Goal: Task Accomplishment & Management: Complete application form

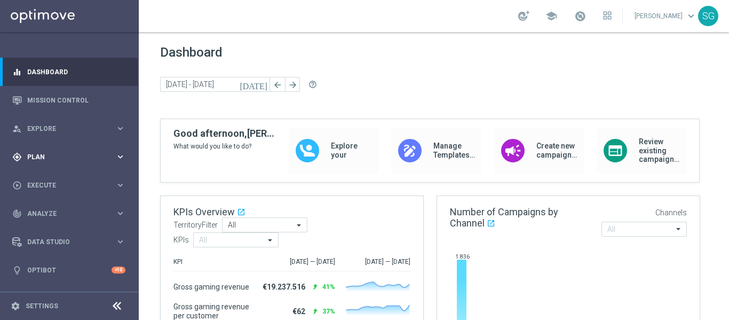
click at [54, 163] on div "gps_fixed Plan keyboard_arrow_right" at bounding box center [69, 157] width 138 height 28
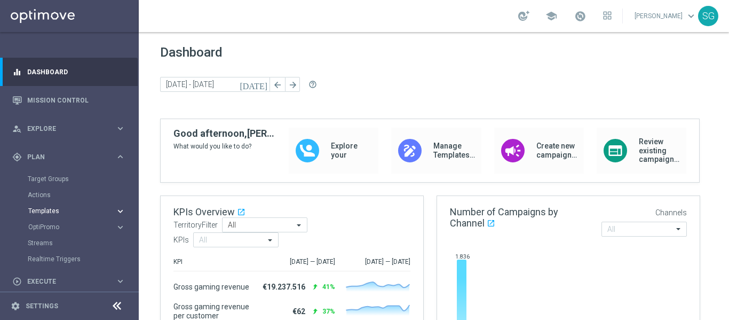
click at [50, 208] on span "Templates" at bounding box center [66, 211] width 76 height 6
click at [52, 228] on link "Optimail" at bounding box center [72, 227] width 78 height 9
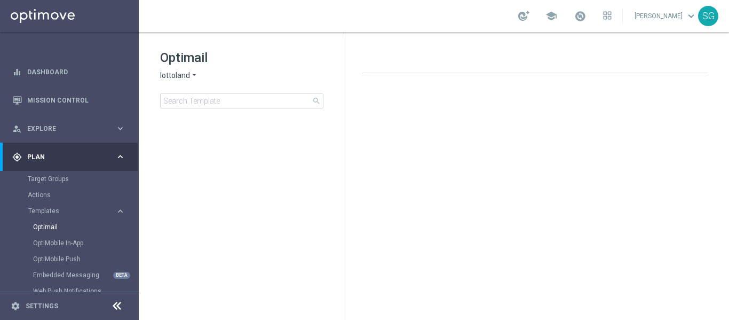
click at [185, 75] on span "lottoland" at bounding box center [175, 75] width 30 height 10
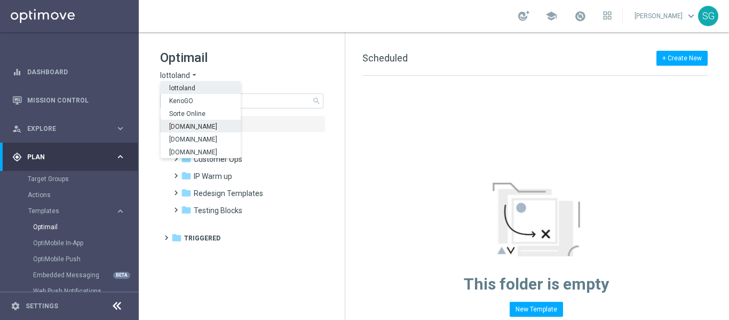
click at [0, 0] on span "[DOMAIN_NAME]" at bounding box center [0, 0] width 0 height 0
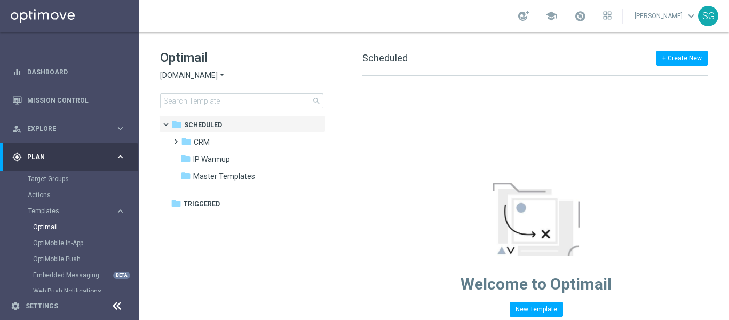
click at [119, 308] on icon at bounding box center [117, 305] width 13 height 13
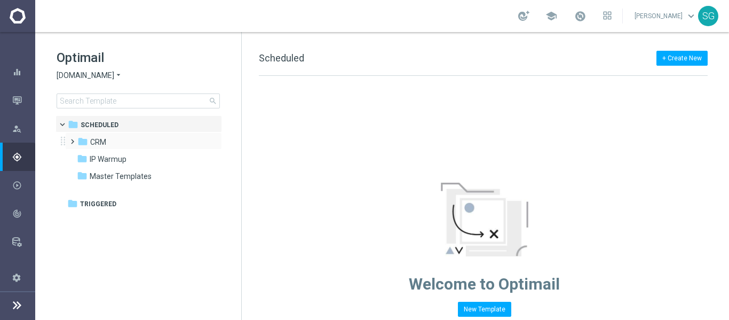
click at [71, 139] on span at bounding box center [70, 137] width 5 height 4
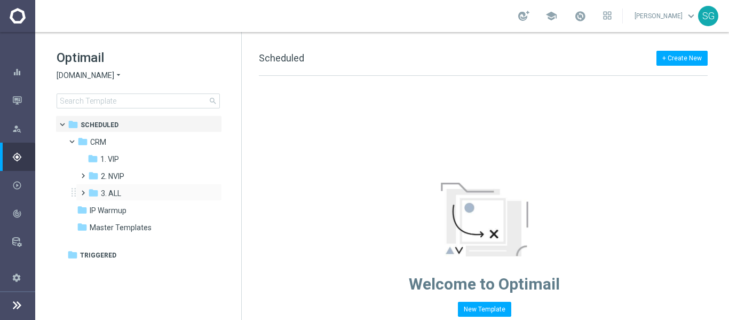
click at [83, 190] on span at bounding box center [80, 188] width 5 height 4
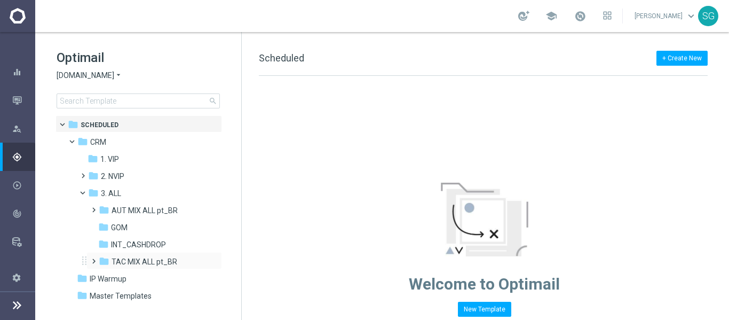
click at [94, 256] on span at bounding box center [91, 256] width 5 height 4
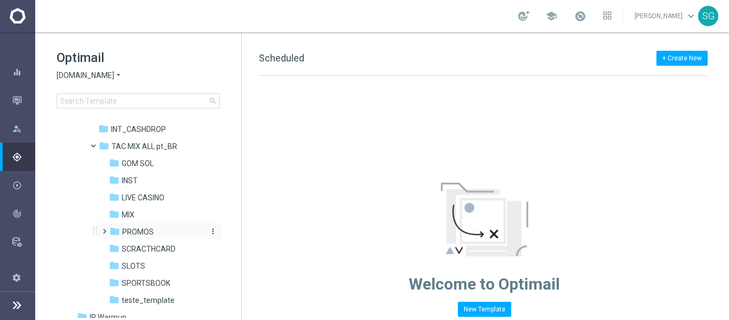
scroll to position [116, 0]
click at [135, 280] on span "SPORTSBOOK" at bounding box center [146, 283] width 49 height 10
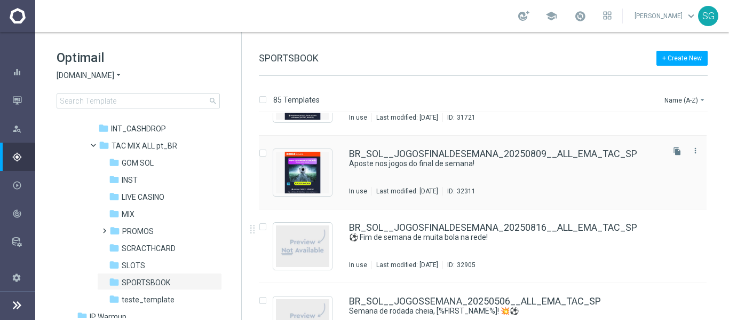
scroll to position [2335, 0]
click at [673, 221] on icon "file_copy" at bounding box center [677, 224] width 9 height 9
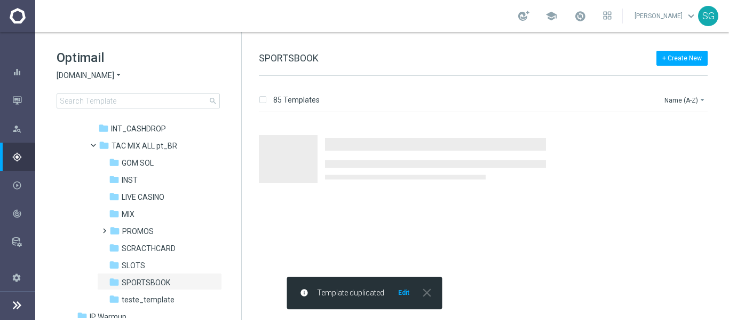
scroll to position [0, 0]
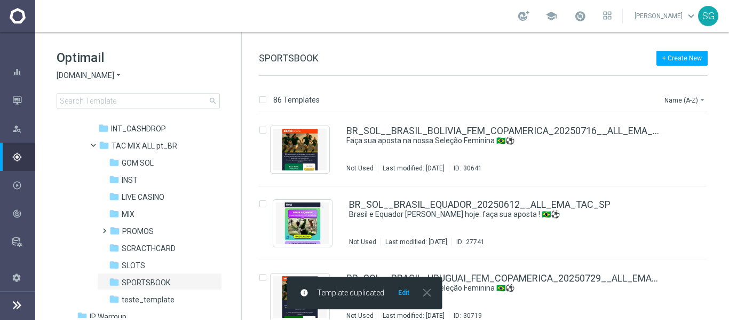
click at [403, 294] on button "Edit" at bounding box center [403, 292] width 13 height 9
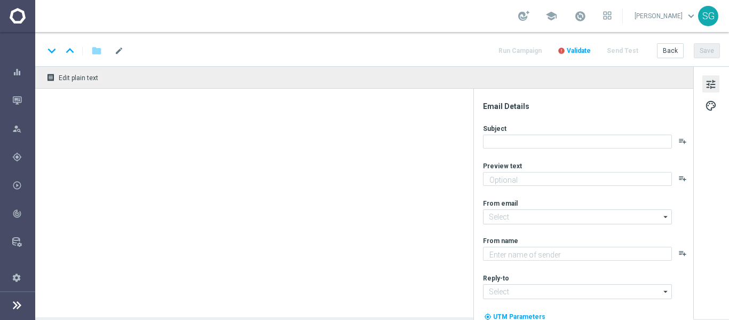
type textarea "Não perca tempo, [%FIRST_NAME%]!"
type textarea "Sorte Online [PERSON_NAME]"
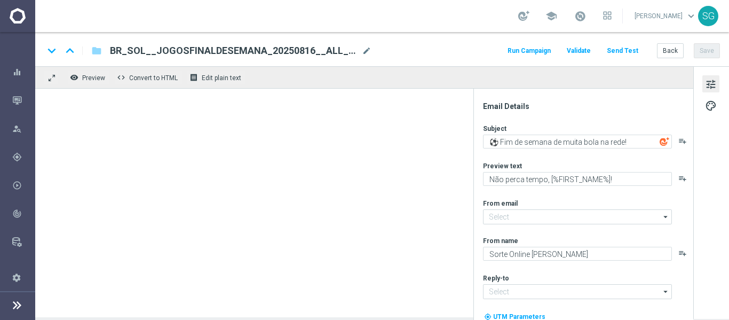
type input "[EMAIL_ADDRESS][DOMAIN_NAME]"
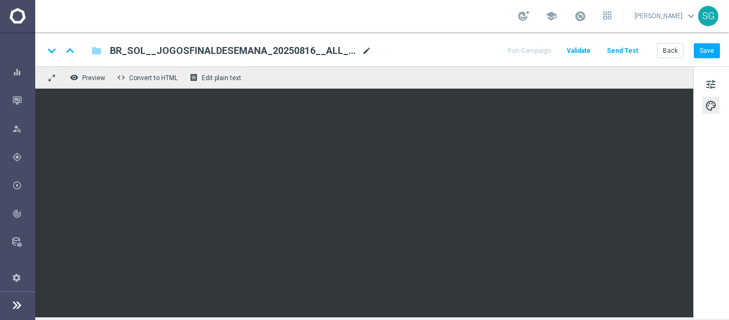
click at [364, 50] on span "mode_edit" at bounding box center [367, 51] width 10 height 10
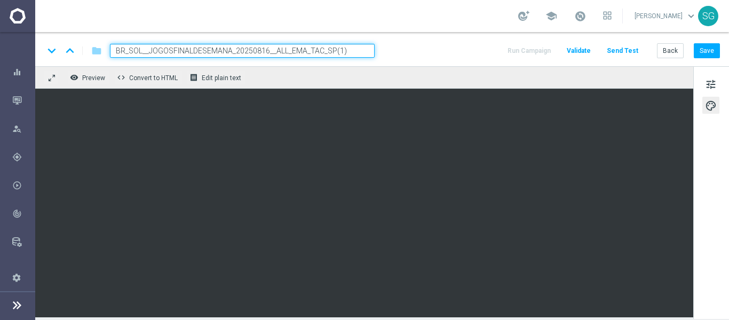
click at [291, 50] on input "BR_SOL__JOGOSFINALDESEMANA_20250816__ALL_EMA_TAC_SP(1)" at bounding box center [242, 51] width 265 height 14
paste input "23__ALL_EMA_TAC_SP"
click at [291, 50] on input "BR_SOL__JOGOSFINALDESEMANA_20250823__ALL_EMA_TAC_SP" at bounding box center [242, 51] width 265 height 14
type input "BR_SOL__JOGOSFINALDESEMANA_20250823__ALL_EMA_TAC_SP"
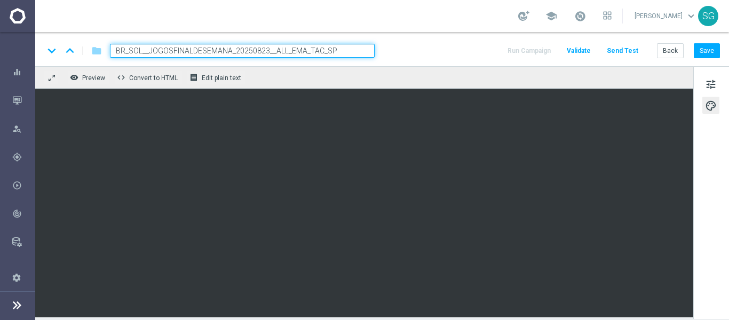
click at [436, 51] on div "keyboard_arrow_down keyboard_arrow_up folder BR_SOL__JOGOSFINALDESEMANA_2025082…" at bounding box center [382, 51] width 676 height 14
click at [357, 45] on input "BR_SOL__JOGOSFINALDESEMANA_20250823__ALL_EMA_TAC_SP" at bounding box center [242, 51] width 265 height 14
drag, startPoint x: 357, startPoint y: 45, endPoint x: 385, endPoint y: 49, distance: 28.0
click at [385, 49] on div "keyboard_arrow_down keyboard_arrow_up folder BR_SOL__JOGOSFINALDESEMANA_2025082…" at bounding box center [382, 51] width 676 height 14
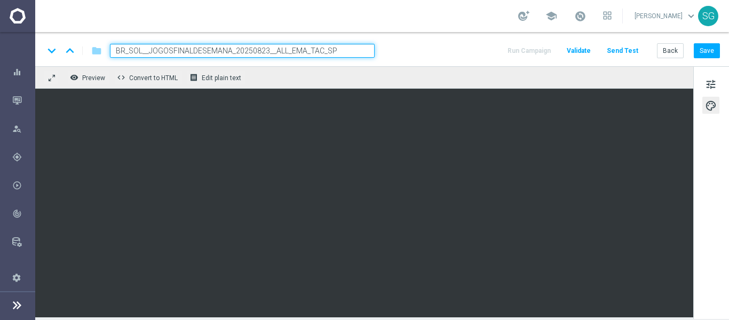
click at [366, 49] on input "BR_SOL__JOGOSFINALDESEMANA_20250823__ALL_EMA_TAC_SP" at bounding box center [242, 51] width 265 height 14
drag, startPoint x: 366, startPoint y: 49, endPoint x: 393, endPoint y: 52, distance: 27.9
click at [393, 52] on div "keyboard_arrow_down keyboard_arrow_up folder BR_SOL__JOGOSFINALDESEMANA_2025082…" at bounding box center [382, 51] width 676 height 14
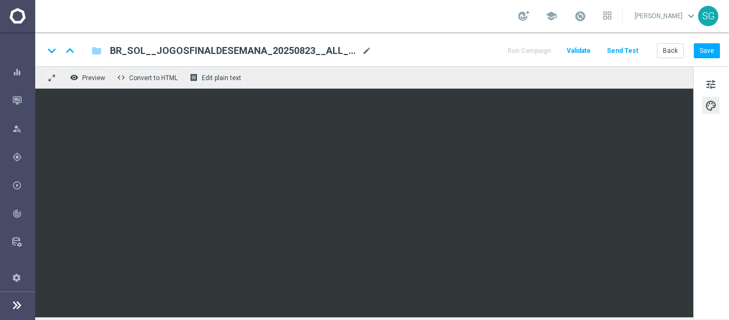
click at [393, 52] on div "keyboard_arrow_down keyboard_arrow_up folder BR_SOL__JOGOSFINALDESEMANA_2025082…" at bounding box center [382, 51] width 676 height 14
click at [707, 76] on button "tune" at bounding box center [711, 83] width 17 height 17
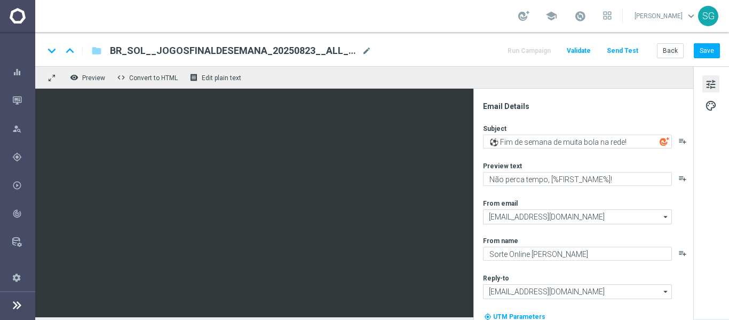
click at [713, 42] on div "keyboard_arrow_down keyboard_arrow_up folder BR_SOL__JOGOSFINALDESEMANA_2025082…" at bounding box center [382, 49] width 694 height 34
click at [707, 46] on button "Save" at bounding box center [707, 50] width 26 height 15
click at [96, 75] on span "Preview" at bounding box center [93, 77] width 23 height 7
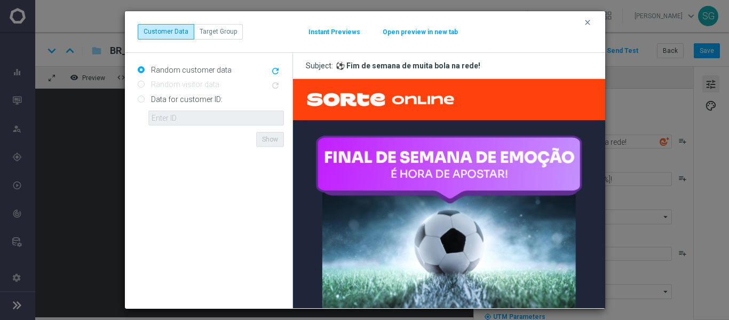
click at [427, 30] on button "Open preview in new tab" at bounding box center [420, 32] width 76 height 9
click at [589, 23] on icon "clear" at bounding box center [588, 22] width 9 height 9
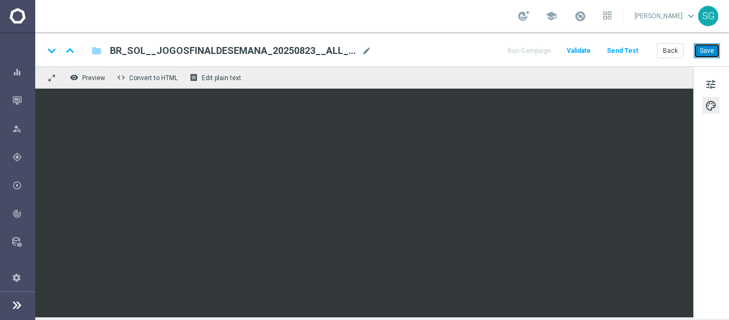
click at [708, 45] on button "Save" at bounding box center [707, 50] width 26 height 15
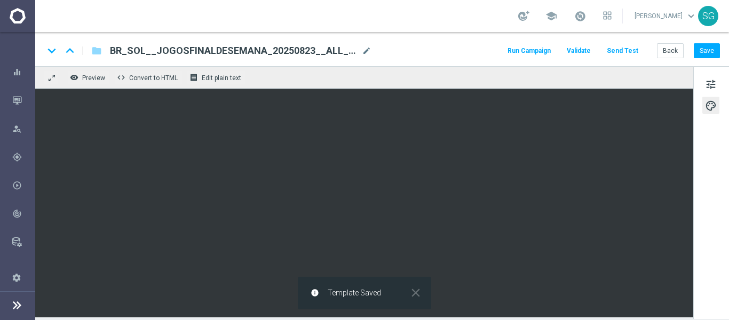
click at [624, 53] on button "Send Test" at bounding box center [622, 51] width 35 height 14
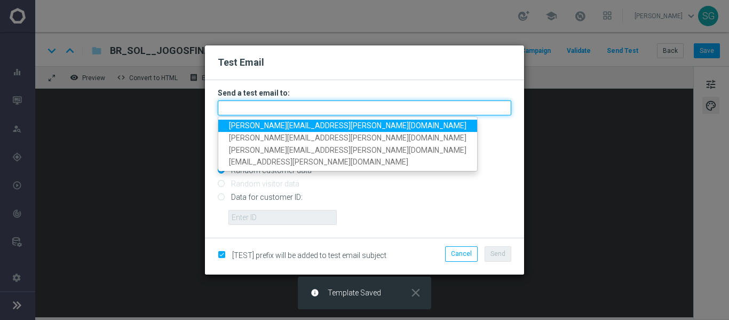
click at [357, 102] on input "text" at bounding box center [365, 107] width 294 height 15
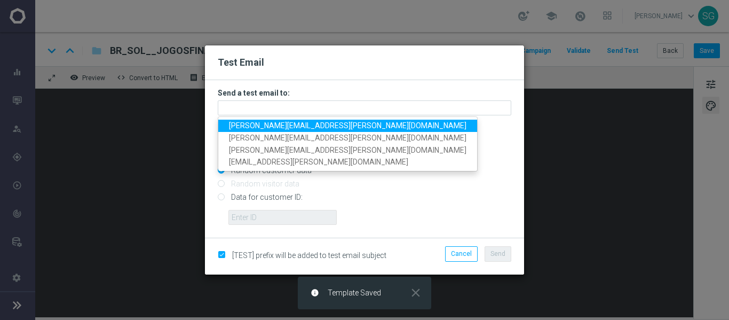
click at [313, 122] on span "[PERSON_NAME][EMAIL_ADDRESS][PERSON_NAME][DOMAIN_NAME]" at bounding box center [348, 125] width 238 height 9
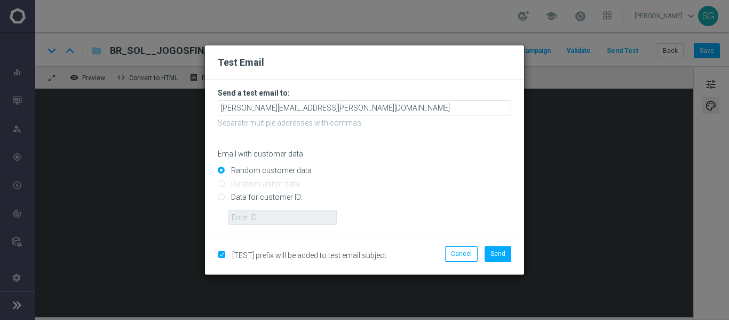
click at [362, 116] on form "Send a test email to: [PERSON_NAME][EMAIL_ADDRESS][PERSON_NAME][DOMAIN_NAME] Se…" at bounding box center [365, 156] width 294 height 137
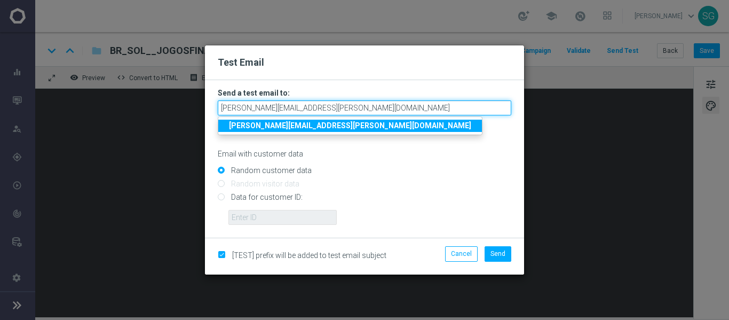
click at [371, 111] on input "[PERSON_NAME][EMAIL_ADDRESS][PERSON_NAME][DOMAIN_NAME]" at bounding box center [365, 107] width 294 height 15
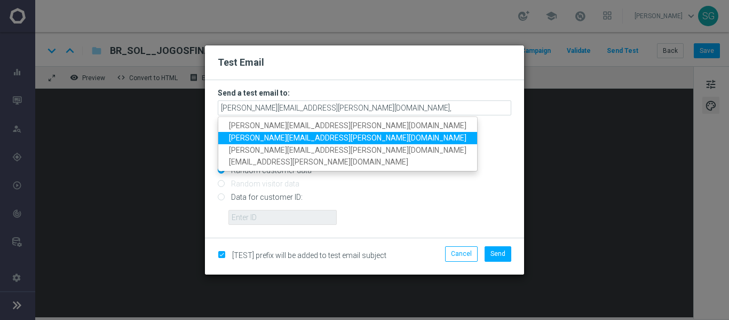
click at [334, 139] on span "[PERSON_NAME][EMAIL_ADDRESS][PERSON_NAME][DOMAIN_NAME]" at bounding box center [348, 137] width 238 height 9
type input "[PERSON_NAME][EMAIL_ADDRESS][PERSON_NAME][DOMAIN_NAME],[PERSON_NAME][DOMAIN_NAM…"
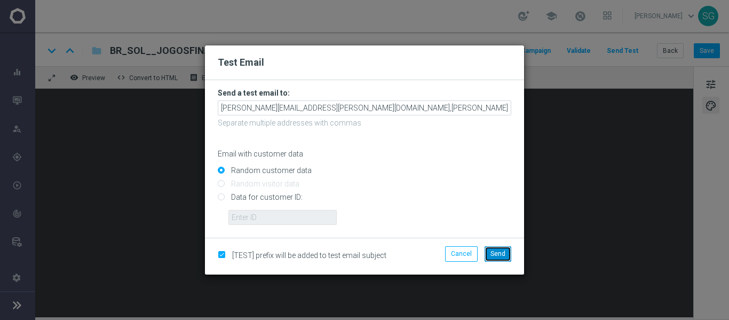
click at [500, 255] on span "Send" at bounding box center [498, 253] width 15 height 7
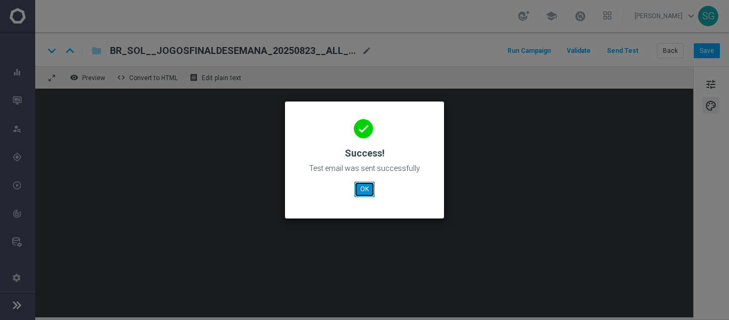
click at [367, 194] on button "OK" at bounding box center [364, 189] width 20 height 15
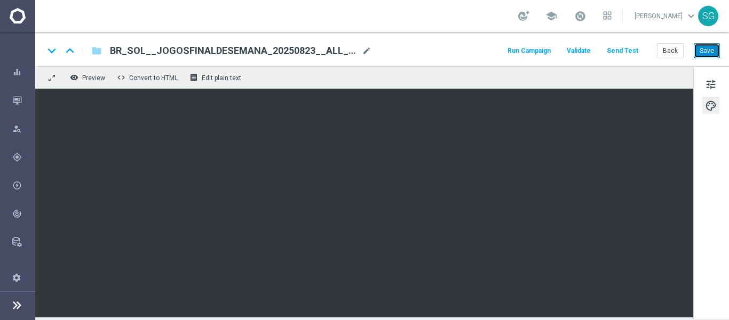
click at [709, 53] on button "Save" at bounding box center [707, 50] width 26 height 15
click at [707, 51] on button "Save" at bounding box center [707, 50] width 26 height 15
click at [20, 96] on icon "button" at bounding box center [17, 101] width 10 height 10
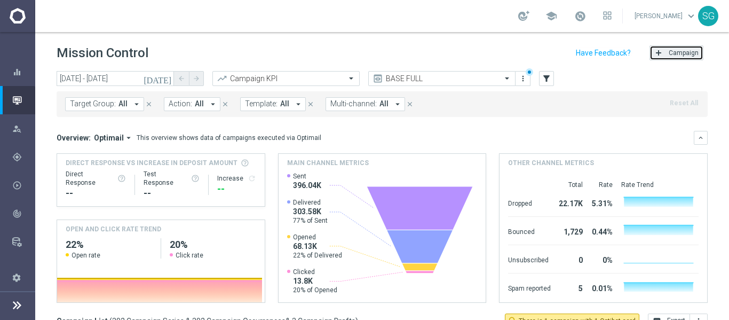
click at [667, 57] on button "add Campaign" at bounding box center [677, 52] width 54 height 15
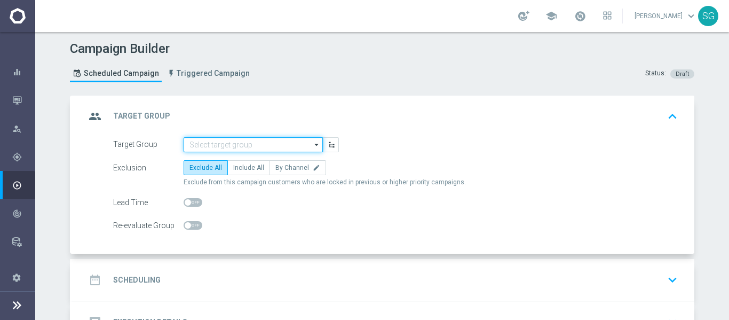
click at [273, 142] on input at bounding box center [253, 144] width 139 height 15
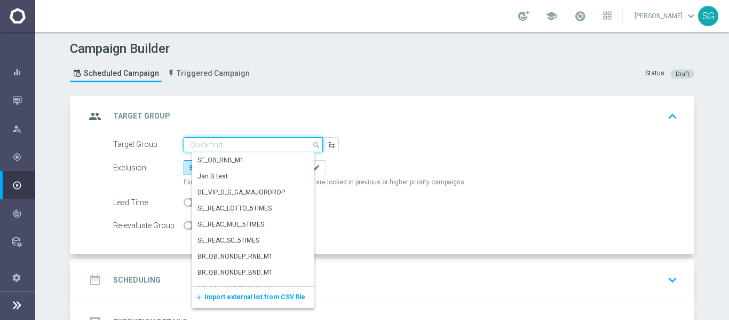
paste input "pt_BR_SL_TGT_ALL_EM_TAC__GEN_AND_NOT_SPORTSBOOK"
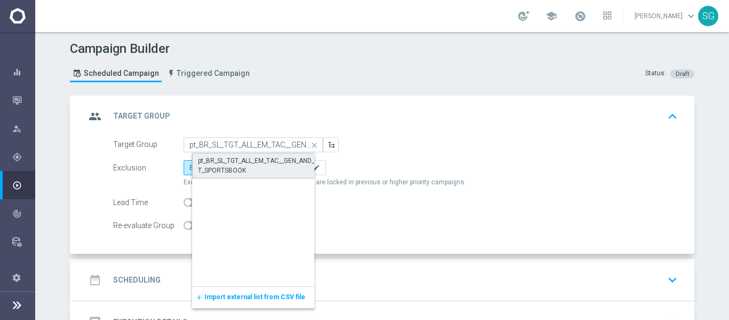
click at [236, 165] on div "pt_BR_SL_TGT_ALL_EM_TAC__GEN_AND_NOT_SPORTSBOOK" at bounding box center [262, 165] width 128 height 19
type input "pt_BR_SL_TGT_ALL_EM_TAC__GEN_AND_NOT_SPORTSBOOK"
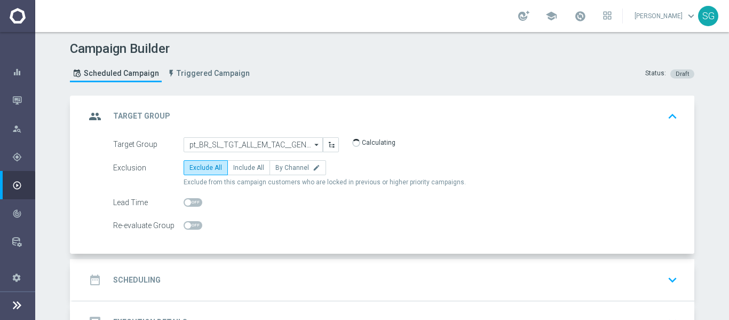
click at [236, 165] on span "Include All" at bounding box center [248, 167] width 31 height 7
click at [236, 166] on input "Include All" at bounding box center [236, 169] width 7 height 7
radio input "true"
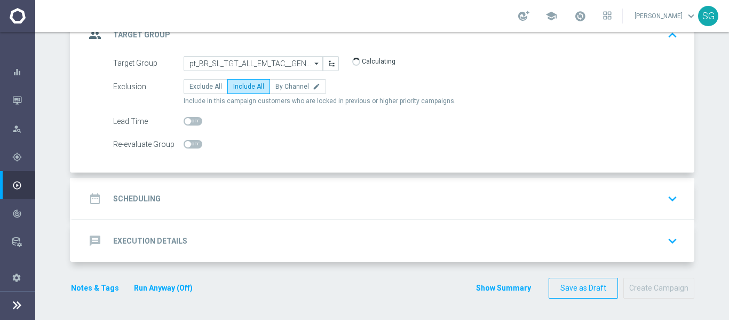
click at [234, 185] on div "date_range Scheduling keyboard_arrow_down" at bounding box center [384, 199] width 622 height 42
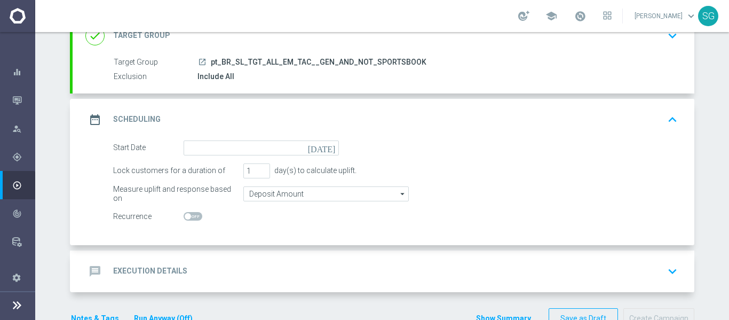
scroll to position [111, 0]
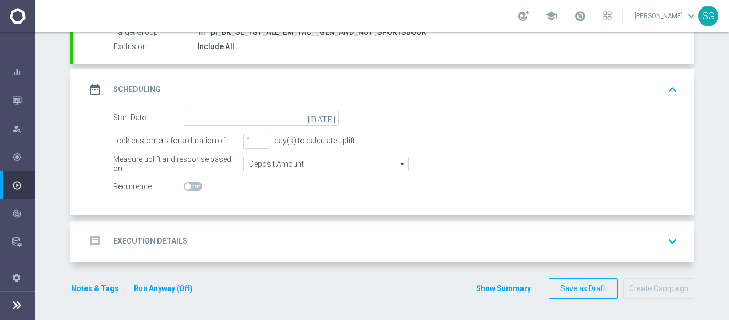
click at [327, 117] on icon "[DATE]" at bounding box center [323, 117] width 31 height 12
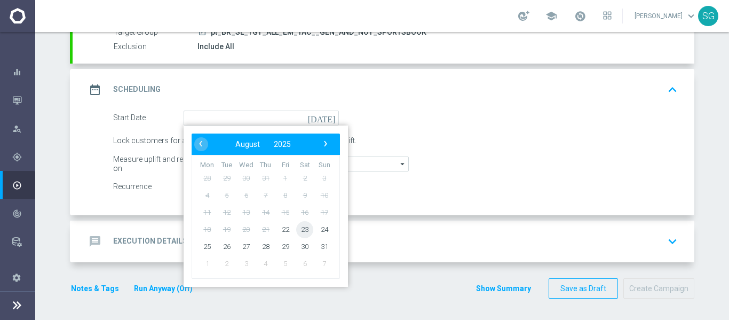
click at [300, 228] on span "23" at bounding box center [304, 228] width 17 height 17
type input "[DATE]"
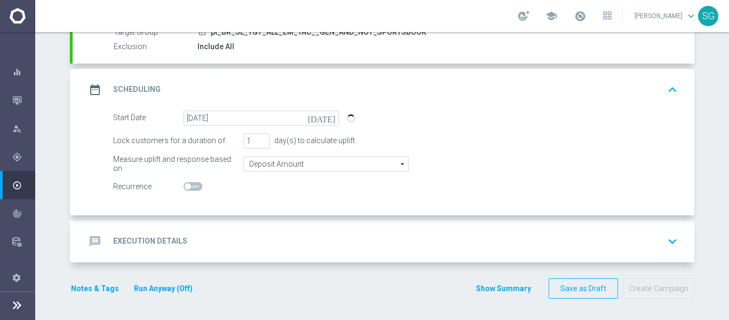
click at [300, 228] on div "message Execution Details keyboard_arrow_down" at bounding box center [384, 241] width 622 height 42
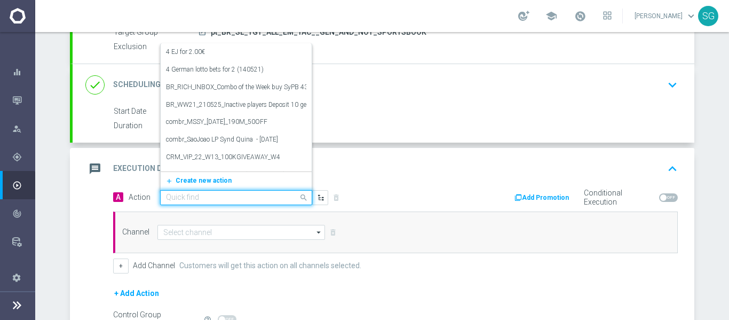
click at [286, 199] on div at bounding box center [236, 197] width 151 height 9
paste input "BR_SOL__JOGOSFINALDESEMANA_20250823__ALL_EMA_TAC_SP"
type input "BR_SOL__JOGOSFINALDESEMANA_20250823__ALL_EMA_TAC_SP"
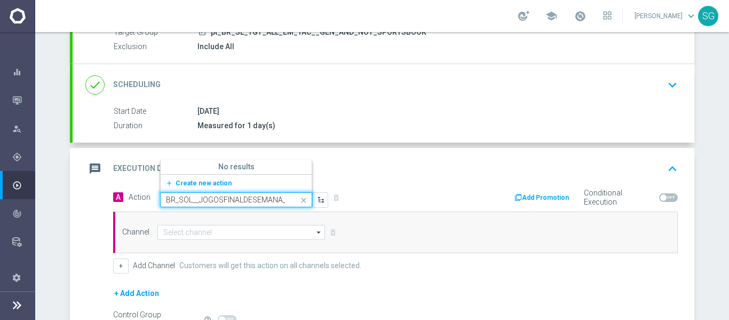
scroll to position [0, 100]
click at [237, 184] on button "add_new Create new action" at bounding box center [234, 183] width 147 height 12
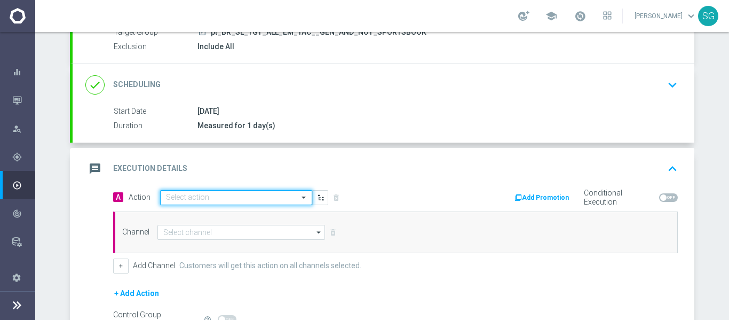
scroll to position [0, 0]
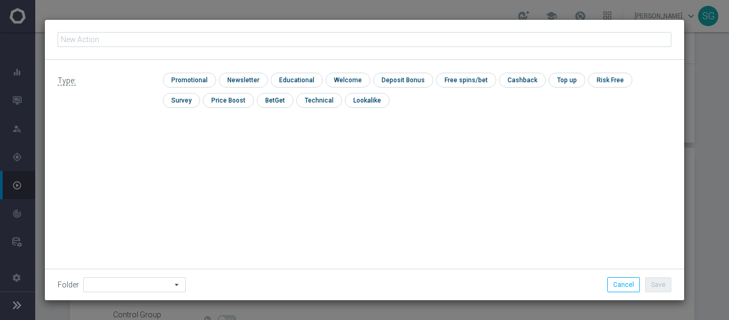
type input "BR_SOL__JOGOSFINALDESEMANA_20250823__ALL_EMA_TAC_SP"
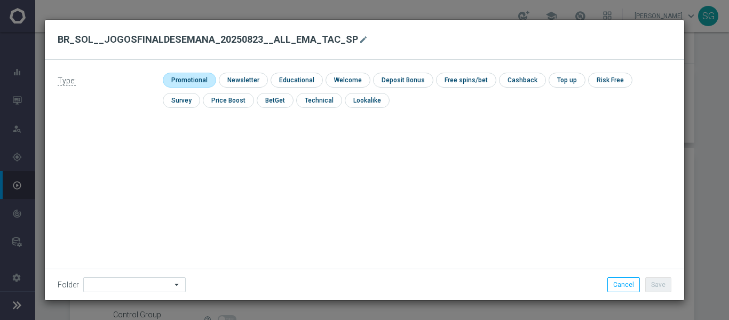
click at [187, 78] on input "checkbox" at bounding box center [188, 80] width 51 height 14
checkbox input "true"
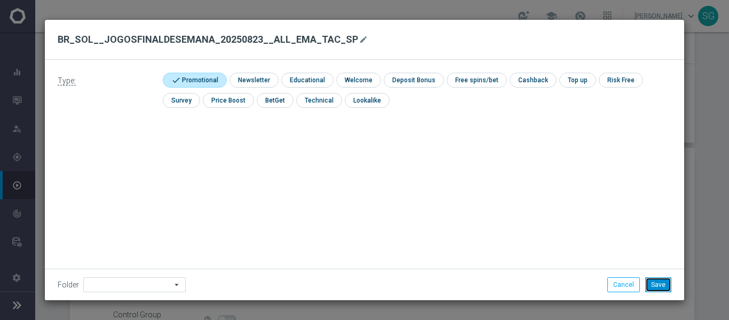
click at [648, 278] on button "Save" at bounding box center [658, 284] width 26 height 15
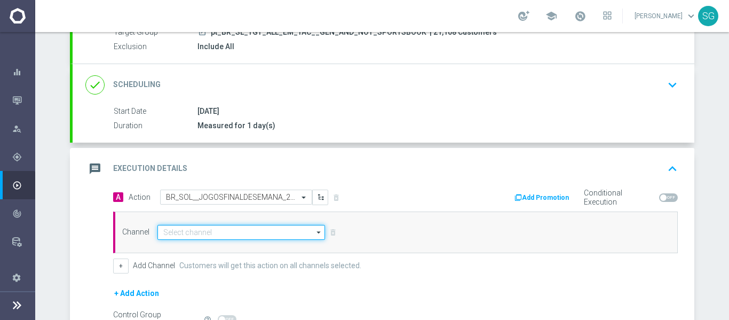
click at [252, 227] on input at bounding box center [241, 232] width 168 height 15
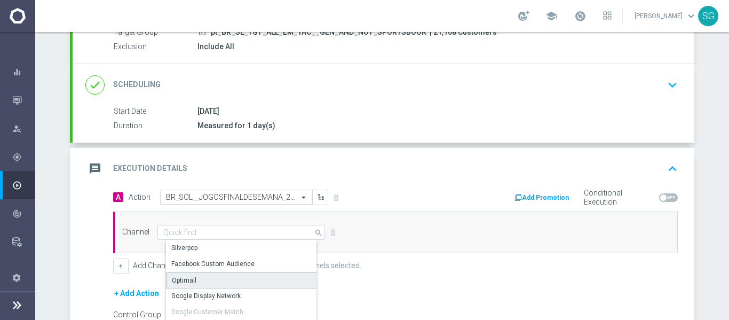
click at [203, 275] on div "Optimail" at bounding box center [245, 280] width 159 height 16
type input "Optimail"
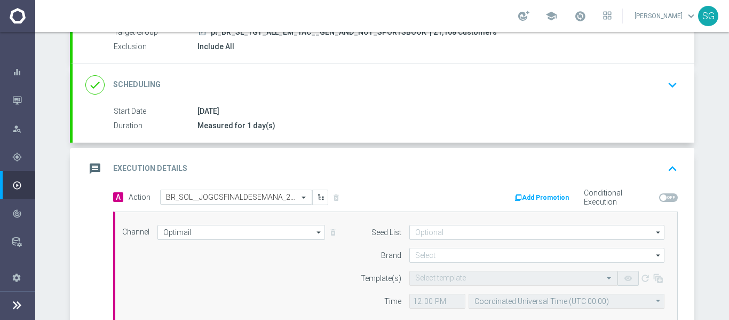
scroll to position [212, 0]
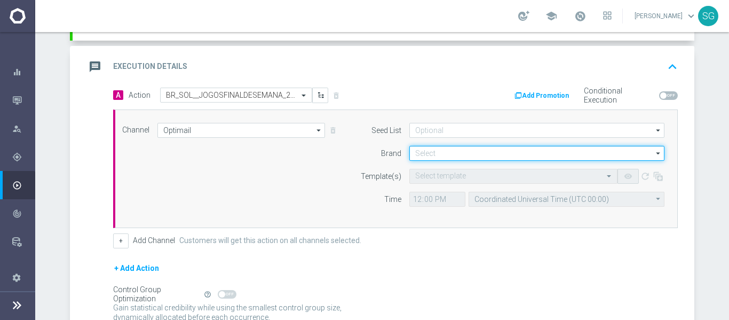
click at [415, 158] on input at bounding box center [536, 153] width 255 height 15
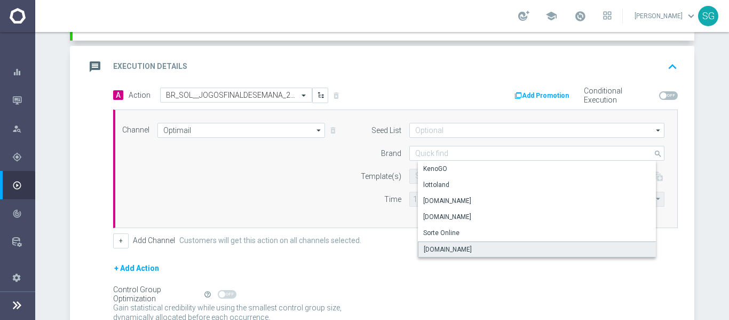
click at [443, 245] on div "[DOMAIN_NAME]" at bounding box center [448, 250] width 48 height 10
type input "[DOMAIN_NAME]"
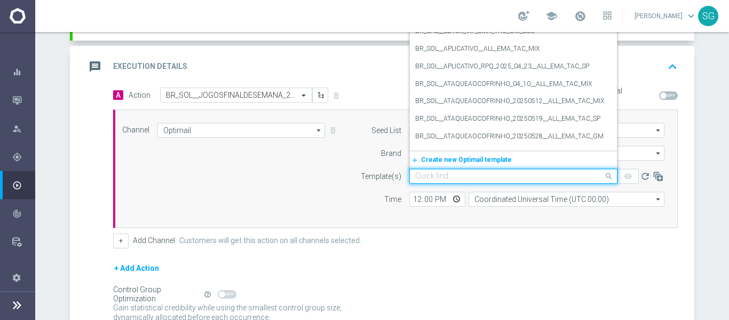
click at [427, 183] on div "Quick find" at bounding box center [513, 176] width 208 height 15
paste input "BR_SOL__JOGOSFINALDESEMANA_20250823__ALL_EMA_TAC_SP"
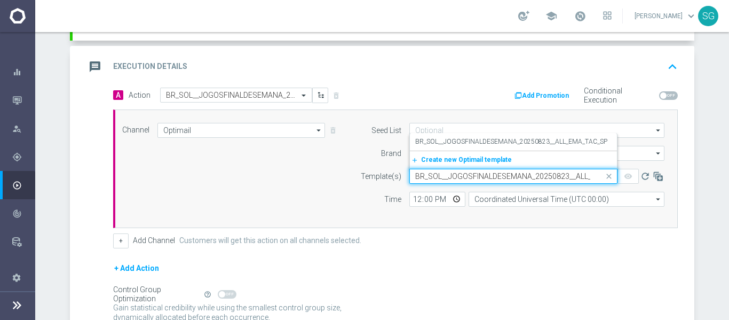
scroll to position [0, 44]
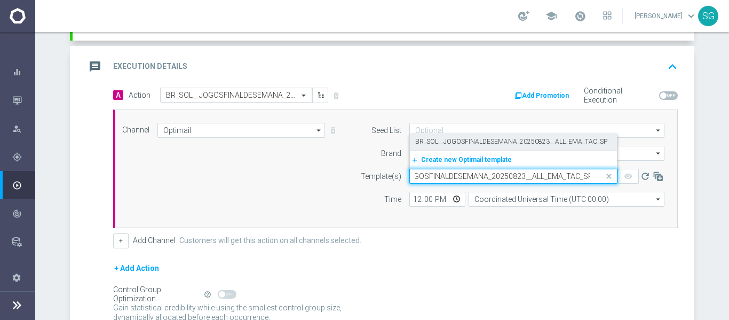
click at [452, 145] on label "BR_SOL__JOGOSFINALDESEMANA_20250823__ALL_EMA_TAC_SP" at bounding box center [511, 141] width 192 height 9
type input "BR_SOL__JOGOSFINALDESEMANA_20250823__ALL_EMA_TAC_SP"
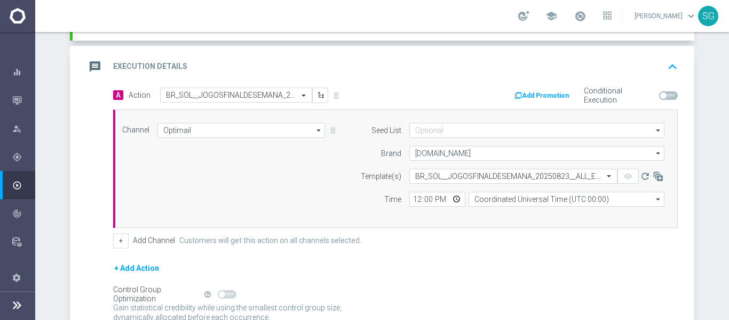
scroll to position [0, 0]
click at [414, 200] on input "12:00" at bounding box center [437, 199] width 56 height 15
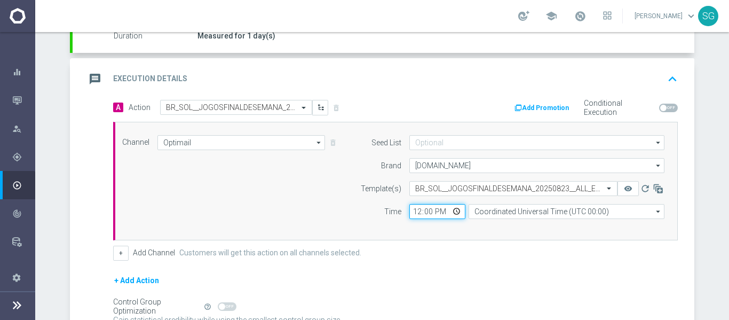
scroll to position [201, 0]
click at [618, 180] on button "remove_red_eye" at bounding box center [628, 187] width 21 height 15
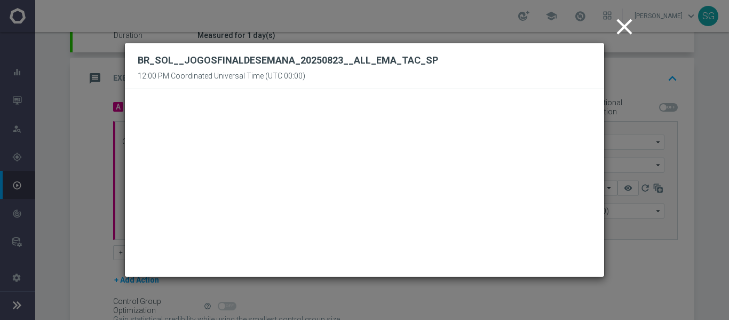
click at [623, 33] on icon "close" at bounding box center [624, 26] width 27 height 27
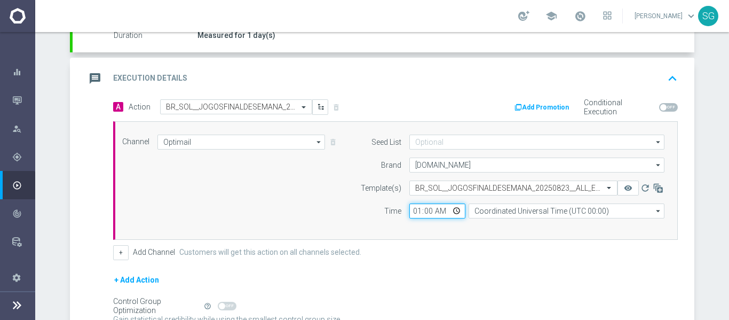
click at [409, 211] on input "01:00" at bounding box center [437, 210] width 56 height 15
type input "17:00"
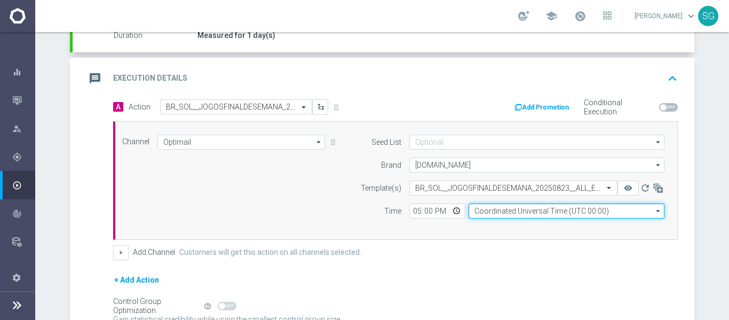
click at [482, 215] on input "Coordinated Universal Time (UTC 00:00)" at bounding box center [567, 210] width 196 height 15
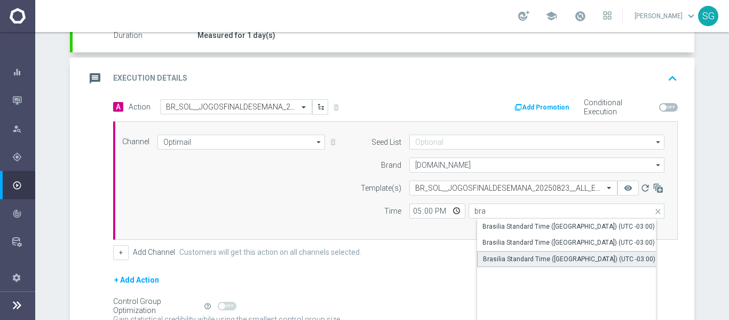
click at [504, 257] on div "Brasilia Standard Time ([GEOGRAPHIC_DATA]) (UTC -03:00)" at bounding box center [569, 259] width 172 height 10
type input "Brasilia Standard Time ([GEOGRAPHIC_DATA]) (UTC -03:00)"
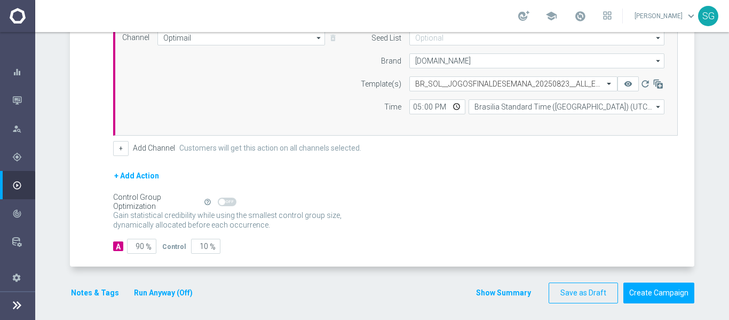
scroll to position [310, 0]
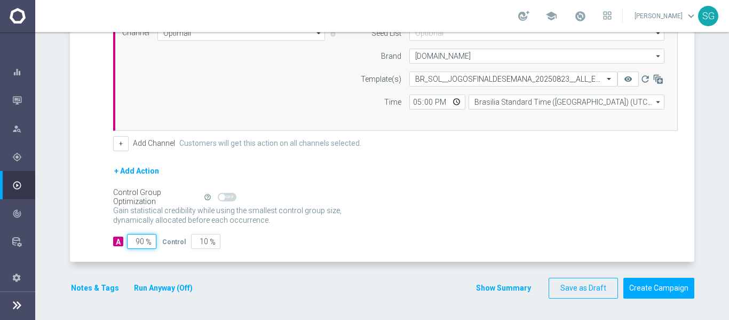
click at [140, 237] on input "90" at bounding box center [141, 241] width 29 height 15
type input "10"
type input "90"
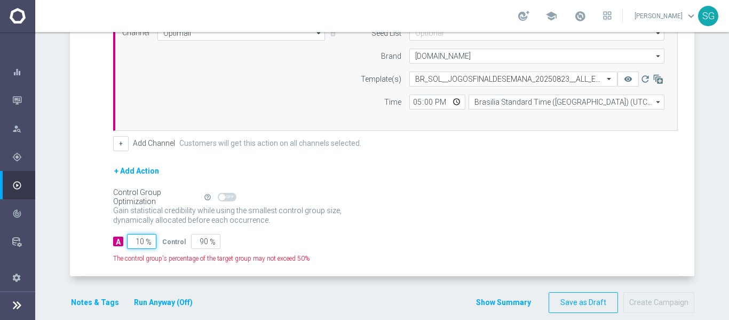
type input "100"
type input "0"
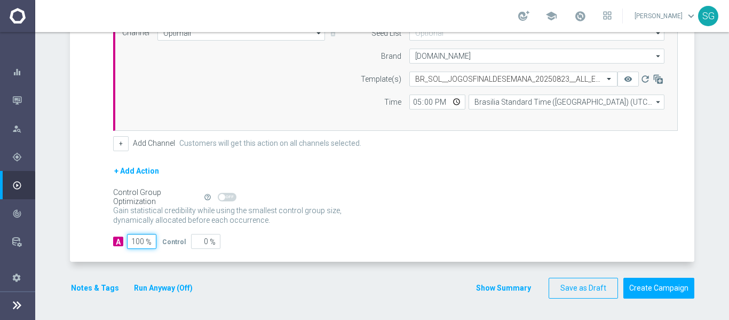
type input "100"
click at [383, 251] on div "A Action Select action BR_SOL__JOGOSFINALDESEMANA_20250823__ALL_EMA_TAC_SP dele…" at bounding box center [384, 126] width 622 height 272
click at [636, 279] on button "Create Campaign" at bounding box center [659, 288] width 71 height 21
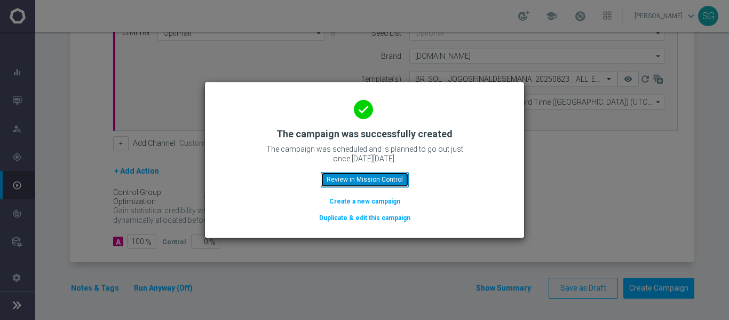
click at [382, 177] on button "Review in Mission Control" at bounding box center [365, 179] width 88 height 15
